Goal: Task Accomplishment & Management: Manage account settings

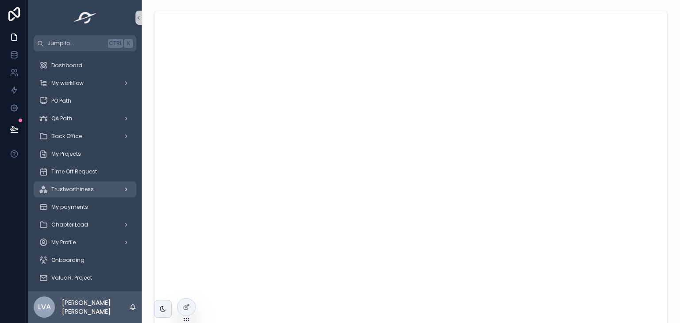
click at [70, 196] on div "Trustworthiness" at bounding box center [85, 189] width 92 height 14
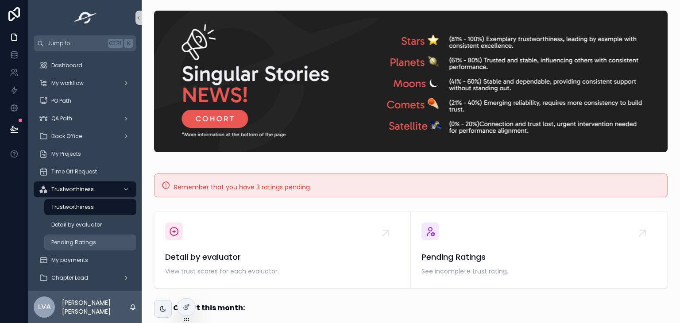
click at [85, 239] on span "Pending Ratings" at bounding box center [73, 242] width 45 height 7
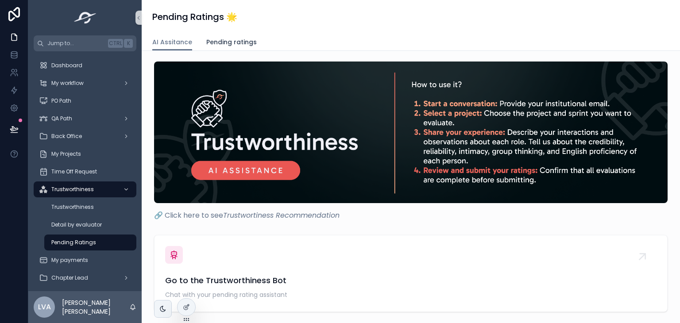
click at [227, 39] on span "Pending ratings" at bounding box center [231, 42] width 50 height 9
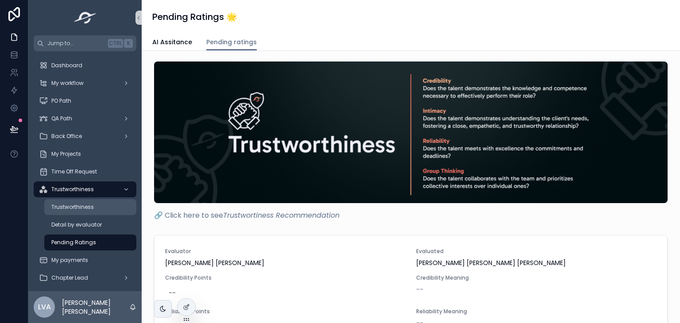
click at [101, 214] on link "Trustworthiness" at bounding box center [90, 207] width 92 height 16
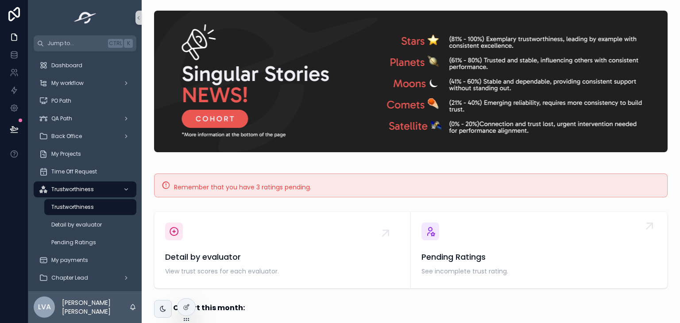
click at [450, 252] on span "Pending Ratings" at bounding box center [538, 257] width 235 height 12
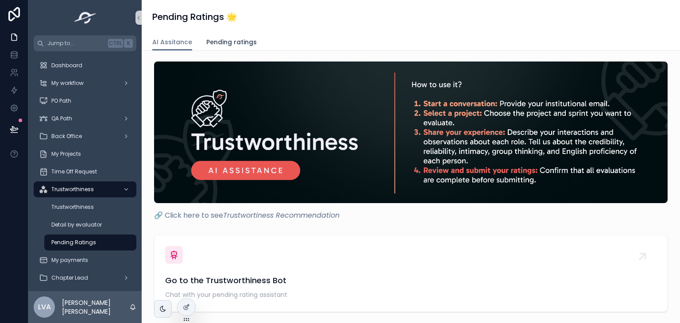
click at [243, 41] on span "Pending ratings" at bounding box center [231, 42] width 50 height 9
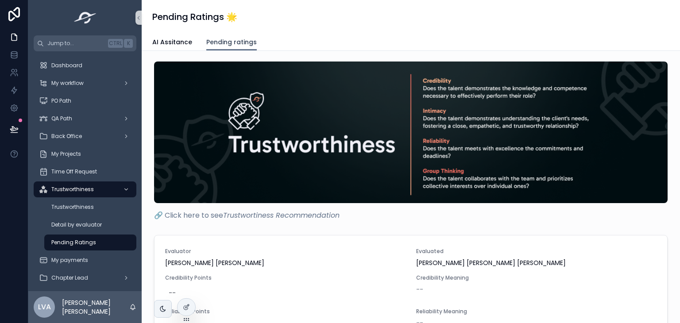
click at [243, 41] on span "Pending ratings" at bounding box center [231, 42] width 50 height 9
click at [172, 50] on div "Pending Ratings 🌟 Pending ratings AI Assitance Pending ratings 🔗 Click here to …" at bounding box center [411, 278] width 538 height 556
click at [172, 50] on div "Pending Ratings 🌟 Pending ratings AI Assitance Pending ratings" at bounding box center [411, 25] width 538 height 51
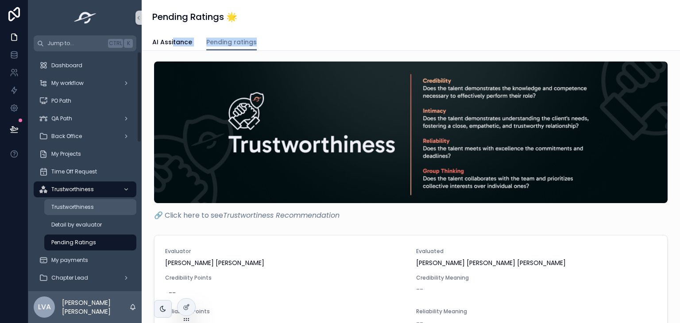
click at [94, 199] on link "Trustworthiness" at bounding box center [90, 207] width 92 height 16
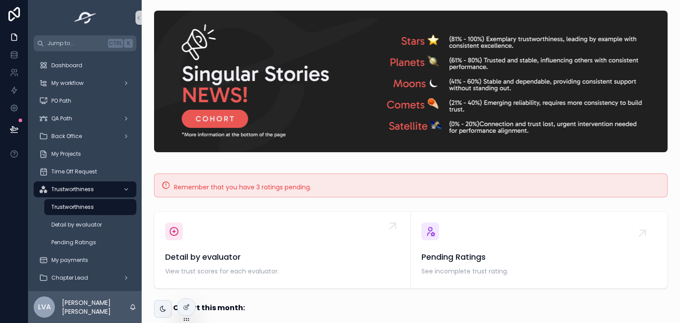
scroll to position [214, 0]
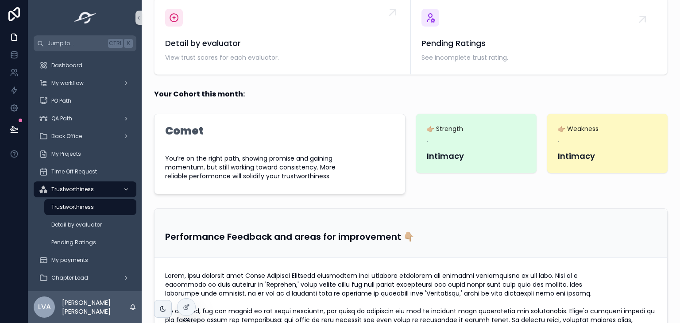
click at [225, 61] on span "View trust scores for each evaluator." at bounding box center [282, 57] width 235 height 9
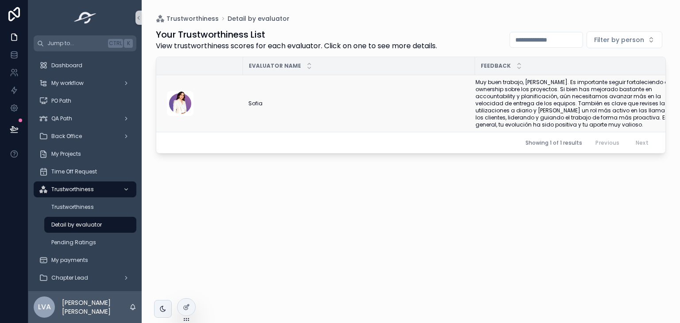
click at [502, 92] on span "Muy buen trabajo, [PERSON_NAME]. Es importante seguir fortaleciendo el ownershi…" at bounding box center [581, 104] width 213 height 50
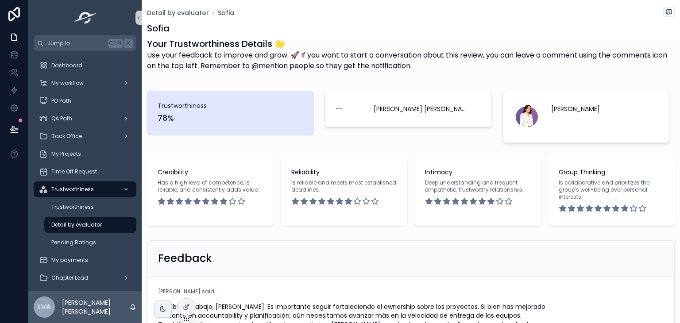
scroll to position [16, 0]
click at [297, 189] on span "Is reliable and meets most established deadlines." at bounding box center [343, 187] width 105 height 14
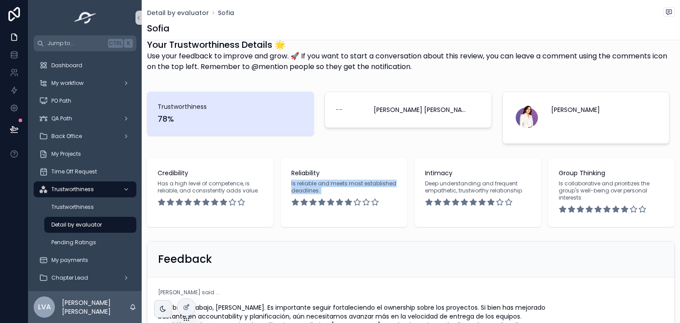
click at [297, 189] on span "Is reliable and meets most established deadlines." at bounding box center [343, 187] width 105 height 14
click at [207, 187] on span "Has a high level of competence, is reliable, and consistently adds value." at bounding box center [210, 187] width 105 height 14
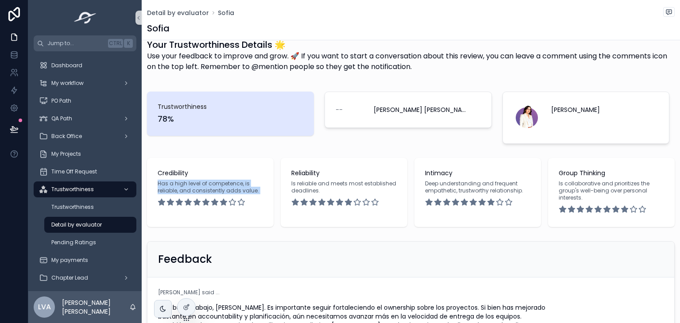
click at [207, 187] on span "Has a high level of competence, is reliable, and consistently adds value." at bounding box center [210, 187] width 105 height 14
click at [436, 185] on span "Deep understanding and frequent empathetic, trustworthy relationship." at bounding box center [477, 187] width 105 height 14
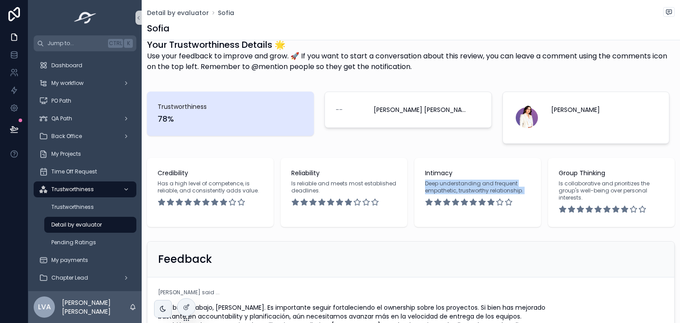
click at [436, 185] on span "Deep understanding and frequent empathetic, trustworthy relationship." at bounding box center [477, 187] width 105 height 14
click at [586, 191] on span "Is collaborative and prioritizes the group's well-being over personal interests." at bounding box center [611, 190] width 105 height 21
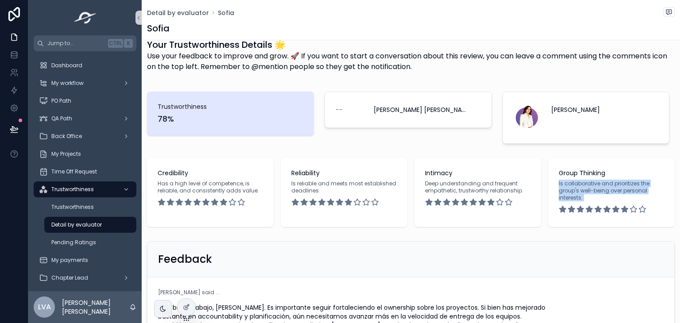
click at [586, 191] on span "Is collaborative and prioritizes the group's well-being over personal interests." at bounding box center [611, 190] width 105 height 21
click at [555, 264] on div "Feedback" at bounding box center [411, 259] width 506 height 14
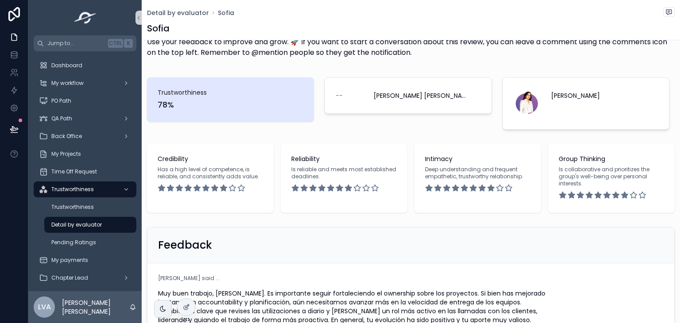
scroll to position [0, 0]
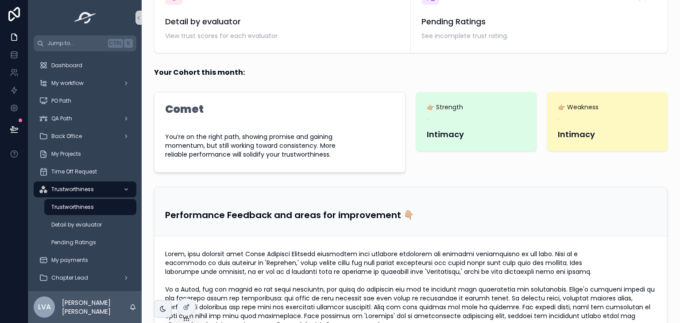
scroll to position [234, 0]
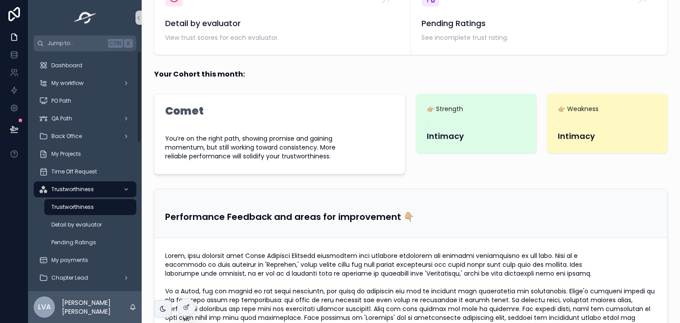
click at [106, 234] on div "Pending Ratings" at bounding box center [90, 243] width 103 height 18
click at [105, 231] on div "Detail by evaluator" at bounding box center [90, 225] width 81 height 14
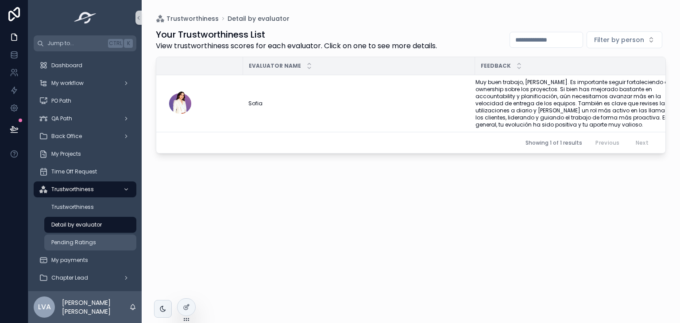
click at [91, 245] on span "Pending Ratings" at bounding box center [73, 242] width 45 height 7
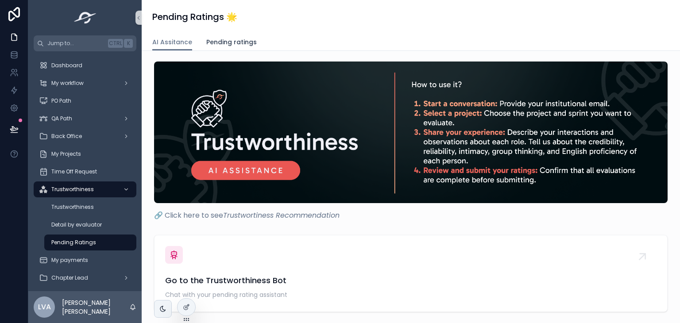
click at [237, 37] on link "Pending ratings" at bounding box center [231, 43] width 50 height 18
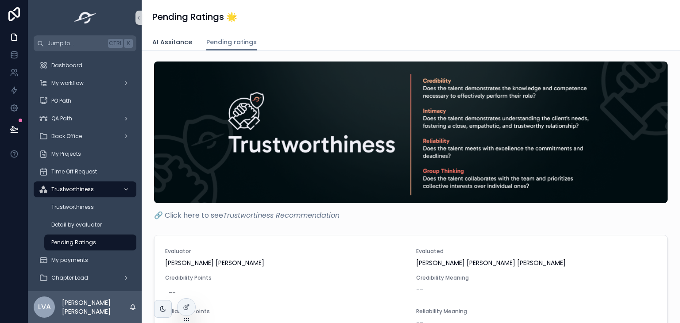
click at [166, 42] on span "AI Assitance" at bounding box center [172, 42] width 40 height 9
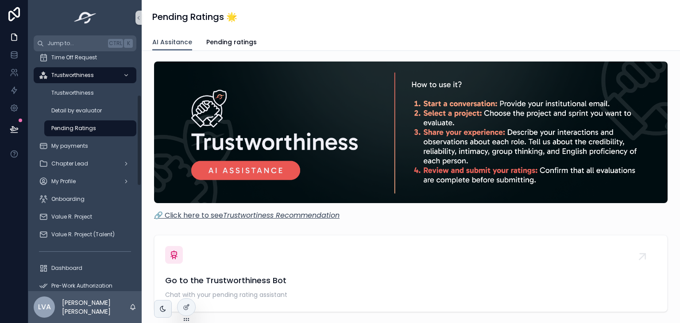
scroll to position [63, 0]
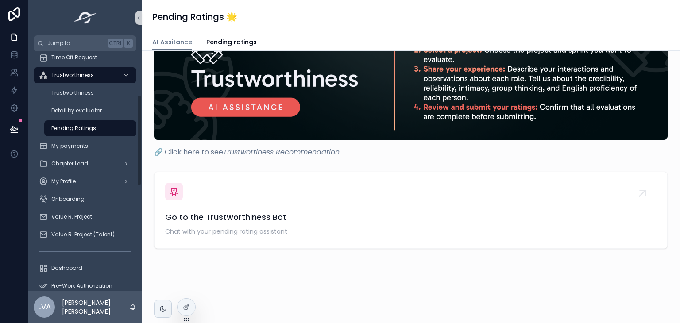
click at [111, 133] on div "Pending Ratings" at bounding box center [90, 128] width 81 height 14
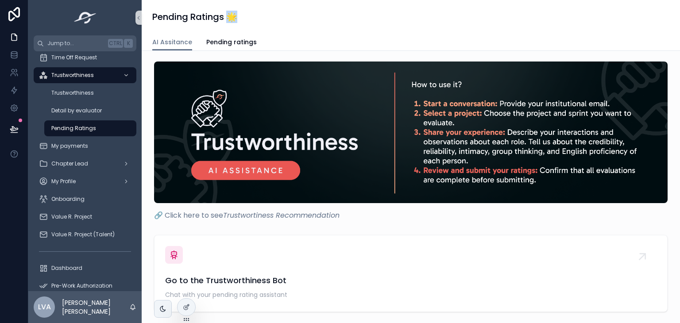
click at [228, 30] on div "Pending Ratings 🌟" at bounding box center [410, 17] width 517 height 34
click at [226, 39] on span "Pending ratings" at bounding box center [231, 42] width 50 height 9
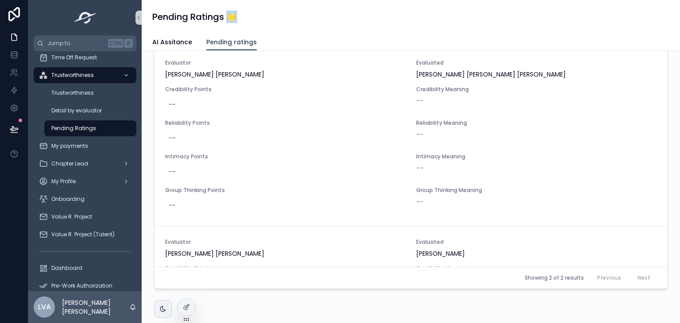
scroll to position [137, 0]
